Goal: Task Accomplishment & Management: Manage account settings

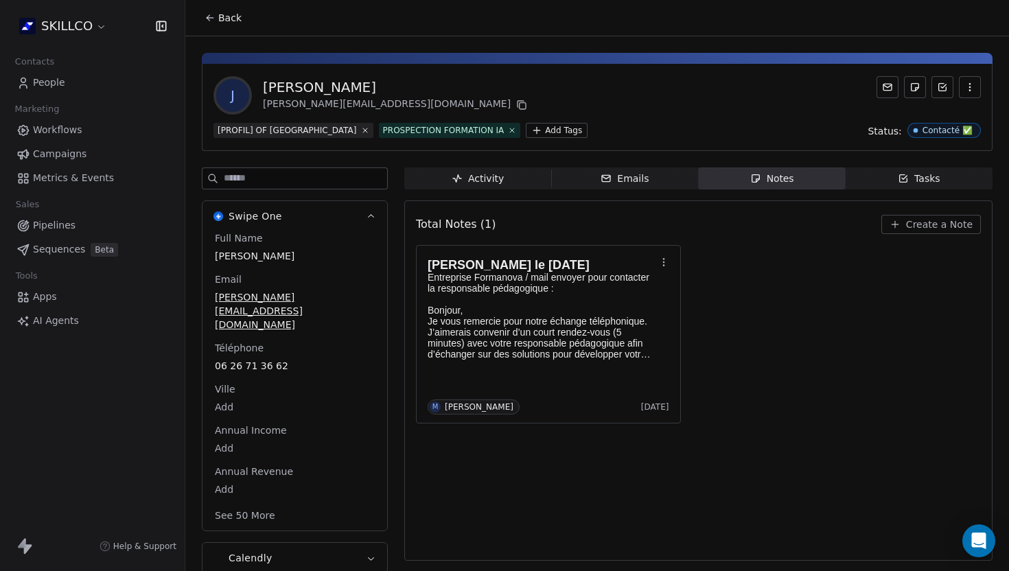
click at [208, 16] on icon at bounding box center [208, 16] width 3 height 3
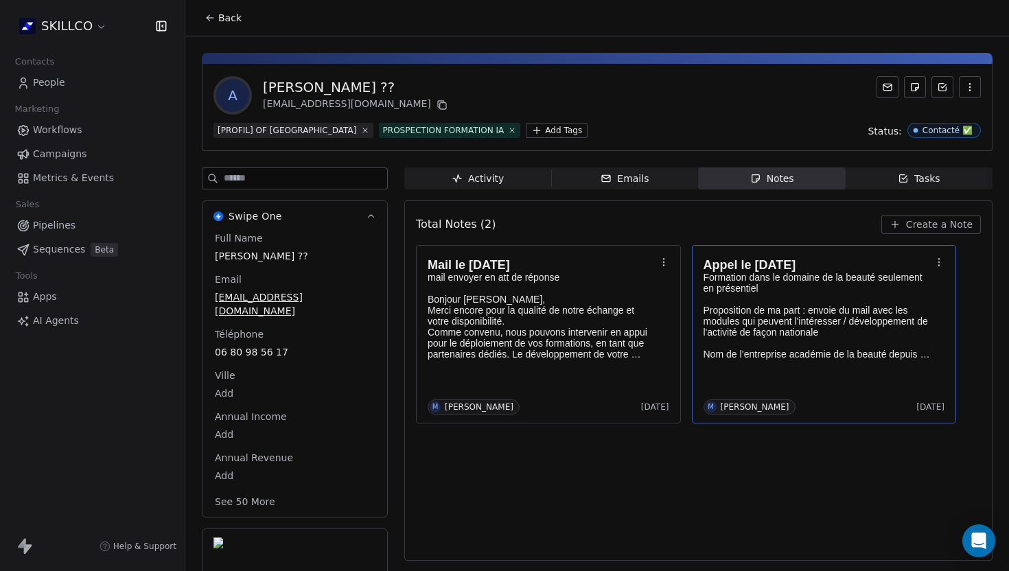
click at [775, 338] on p at bounding box center [817, 343] width 228 height 11
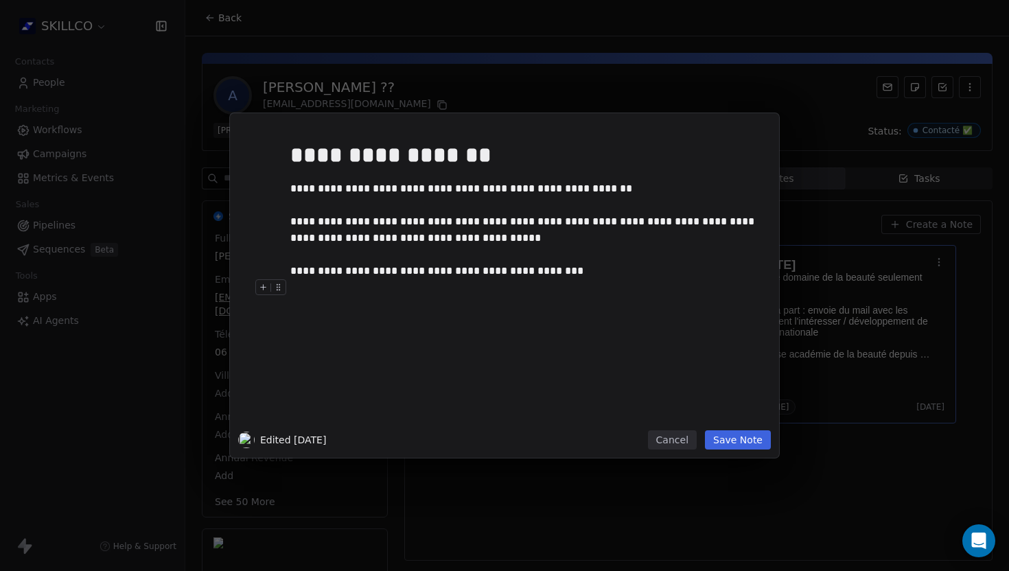
click at [725, 440] on button "Save Note" at bounding box center [738, 439] width 66 height 19
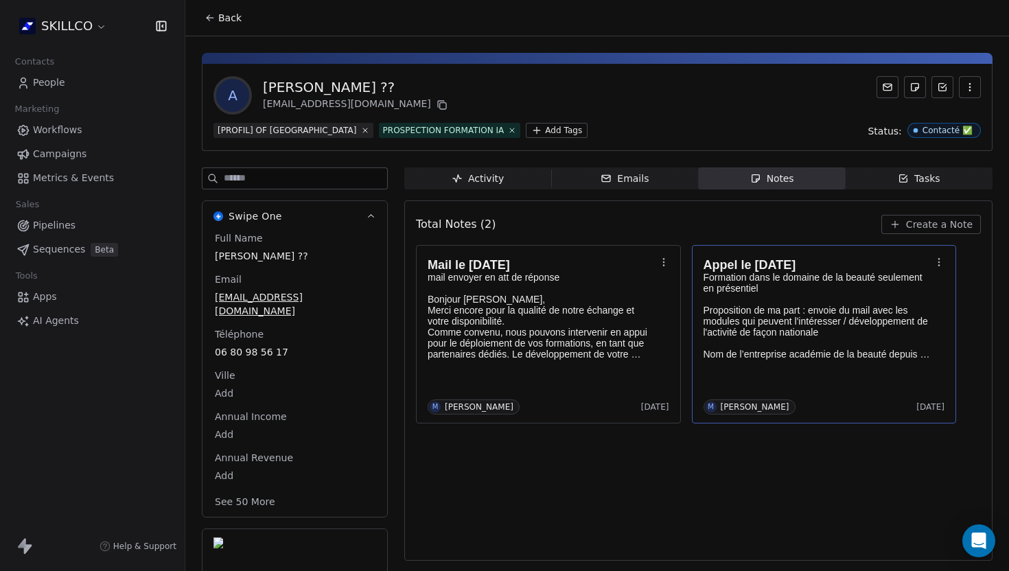
click at [598, 464] on div "Total Notes (2) Create a Note Mail le [DATE] mail envoyer en att de réponse Bon…" at bounding box center [698, 380] width 565 height 342
click at [567, 57] on div at bounding box center [597, 58] width 790 height 11
click at [526, 460] on div "Total Notes (2) Create a Note Mail le [DATE] mail envoyer en att de réponse Bon…" at bounding box center [698, 380] width 565 height 342
